Goal: Information Seeking & Learning: Learn about a topic

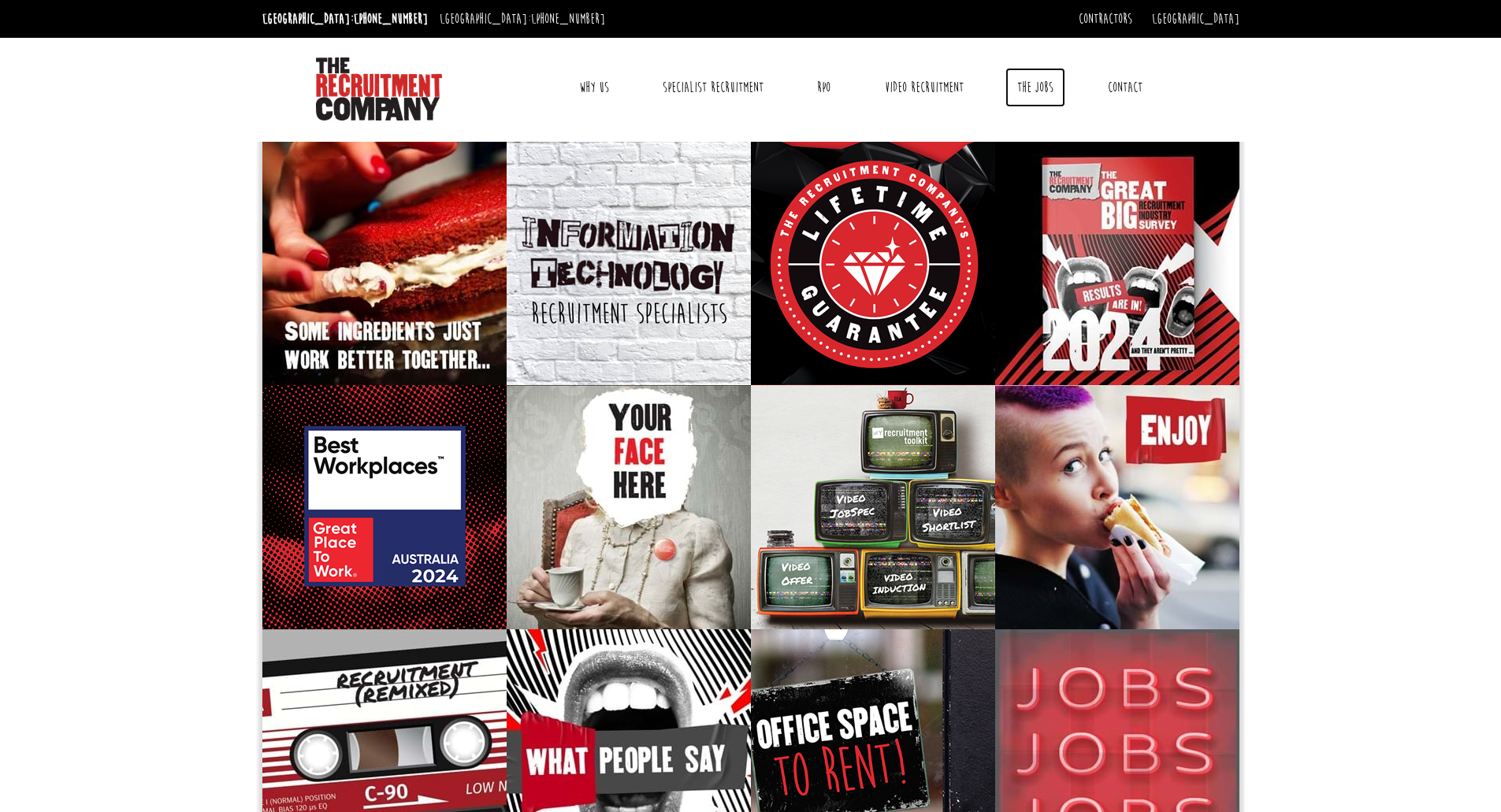
click at [1049, 94] on link "The Jobs" at bounding box center [1035, 88] width 60 height 39
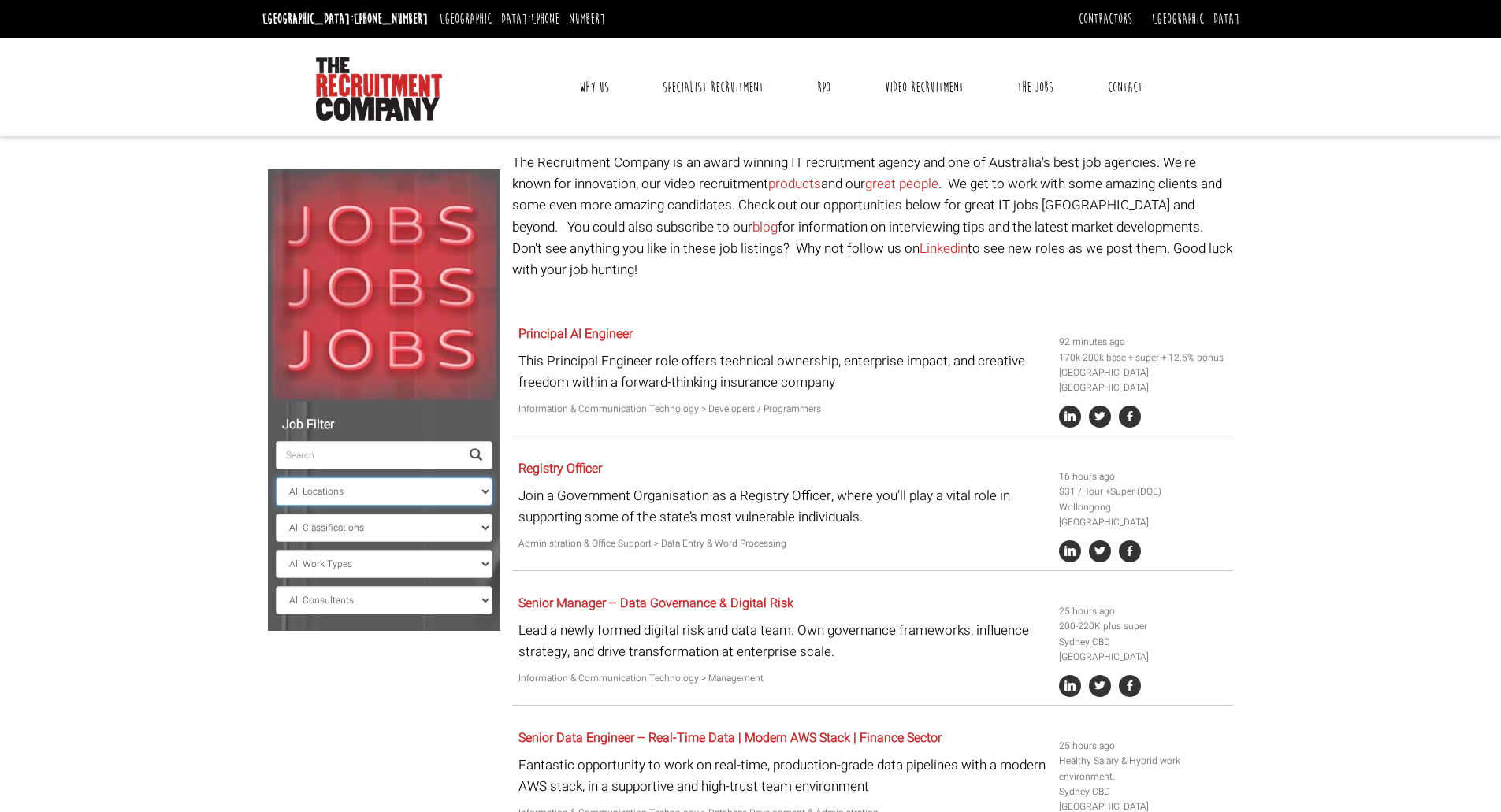
click at [381, 497] on select "All Locations Sydney Melbourne Ireland Sydney CBD Parramatta Circular Quay Nort…" at bounding box center [385, 492] width 217 height 29
click at [392, 523] on select "All Classifications Banking & Financial Services Information & Communication Te…" at bounding box center [385, 528] width 217 height 29
click at [355, 576] on select "All Work Types Full Time Part Time Casual Contract / Temp" at bounding box center [385, 564] width 217 height 29
click at [350, 612] on select "All Consultants Adam - , Infrastructure, Cloud & DevOps, Contract Amanda - , In…" at bounding box center [385, 600] width 217 height 29
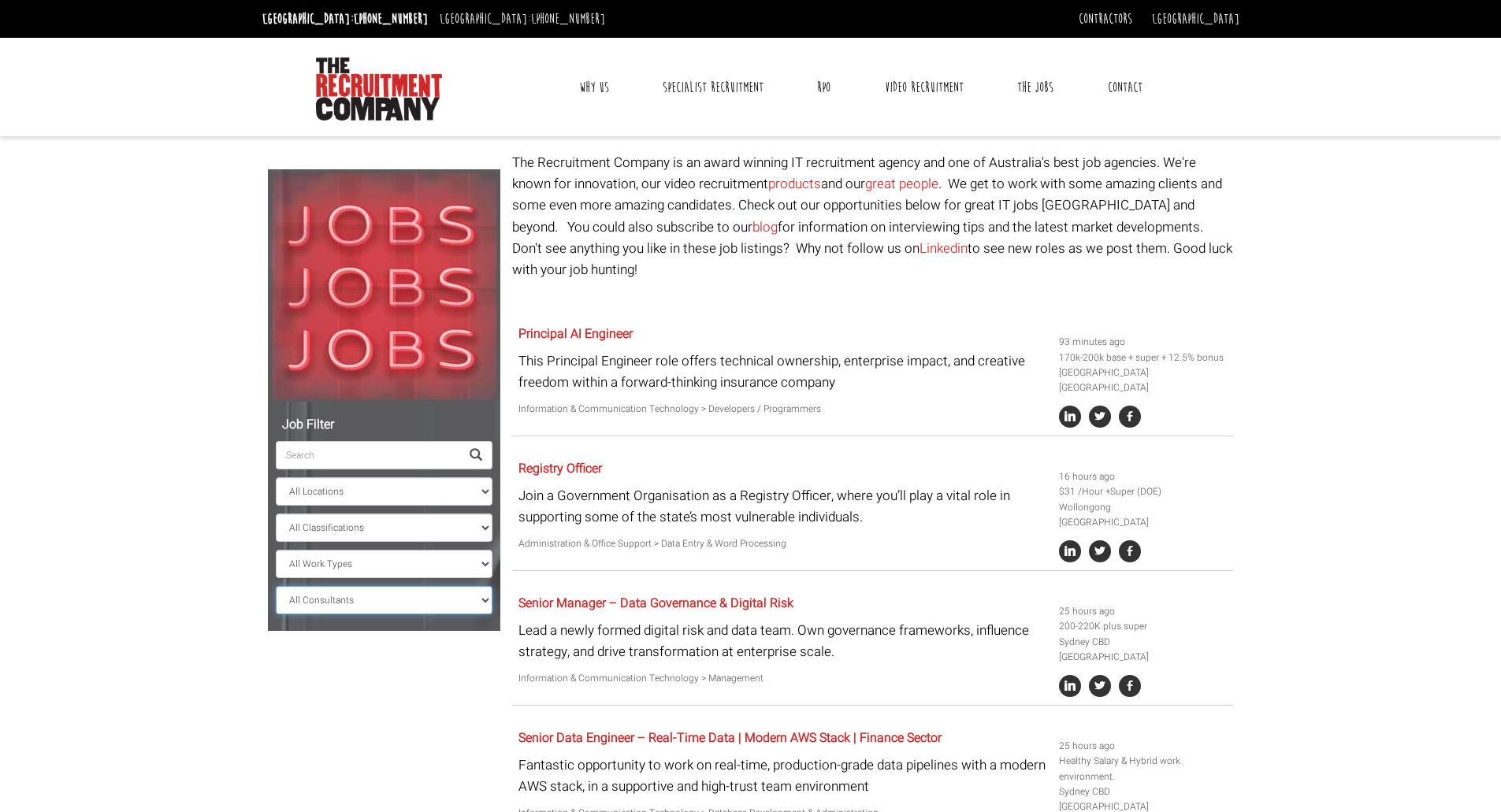
click at [302, 601] on select "All Consultants Adam - , Infrastructure, Cloud & DevOps, Contract Amanda - , In…" at bounding box center [385, 600] width 217 height 29
click at [322, 598] on select "All Consultants Adam - , Infrastructure, Cloud & DevOps, Contract Amanda - , In…" at bounding box center [385, 600] width 217 height 29
